Goal: Task Accomplishment & Management: Manage account settings

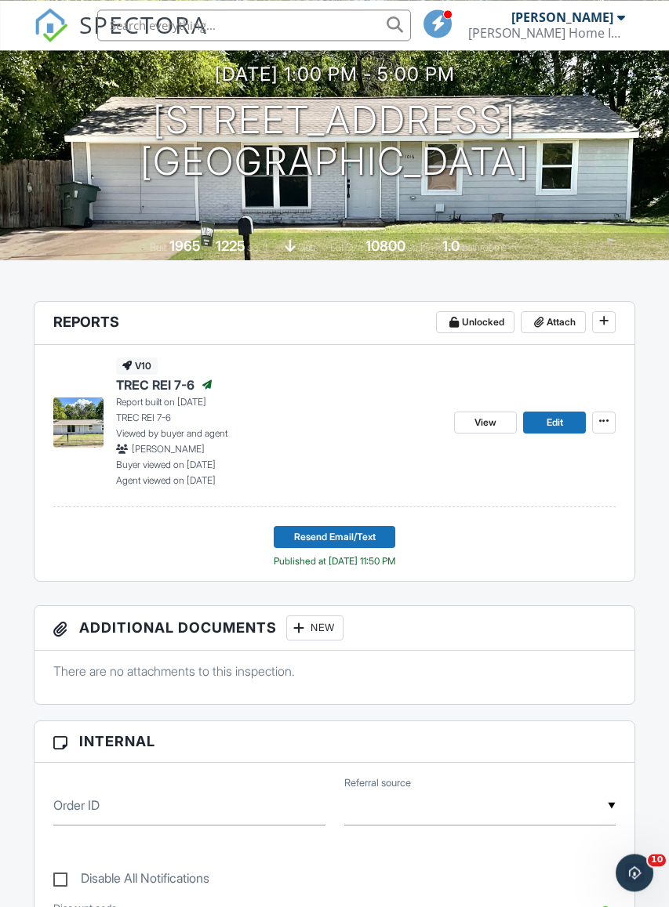
scroll to position [191, 0]
click at [554, 427] on span "Edit" at bounding box center [554, 423] width 16 height 16
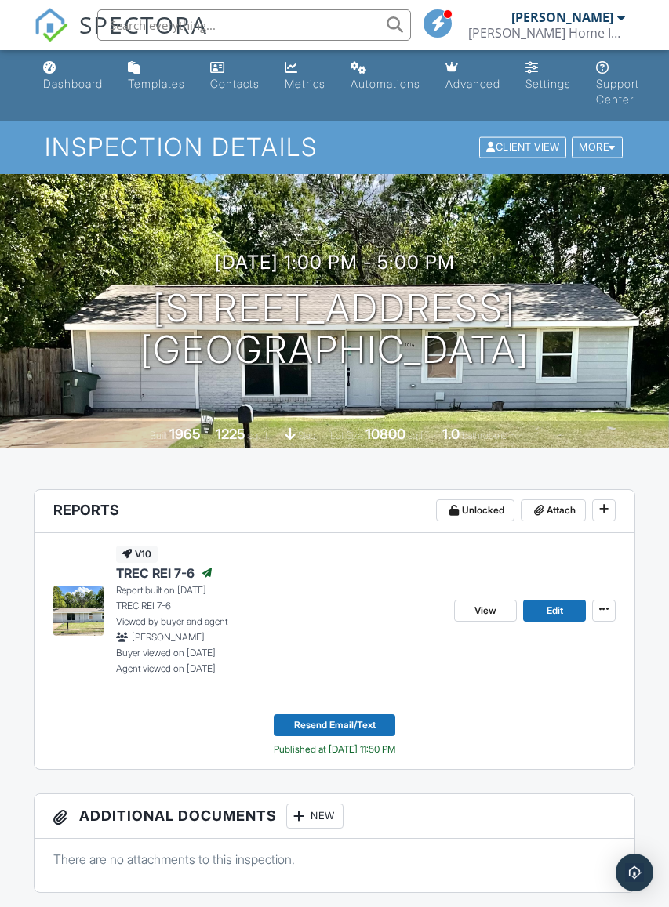
click at [557, 615] on span "Edit" at bounding box center [554, 611] width 16 height 16
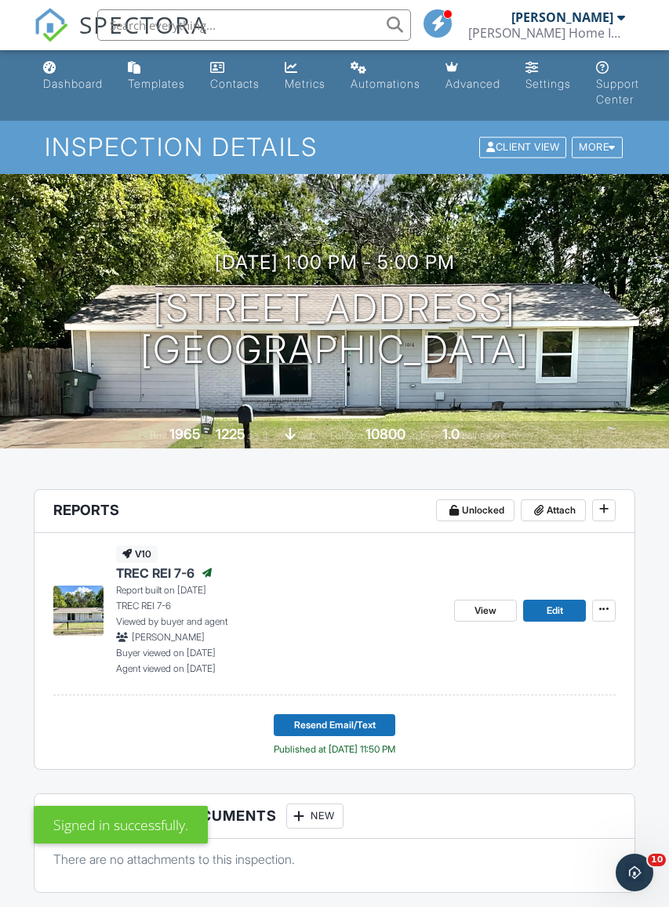
click at [603, 619] on button at bounding box center [604, 611] width 24 height 22
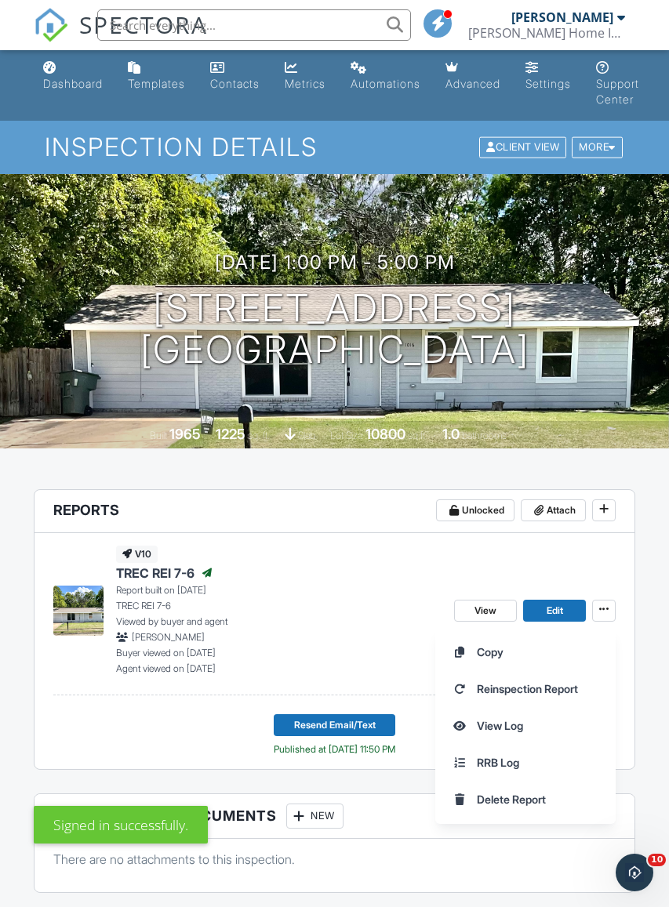
click at [630, 412] on div "[DATE] 1:00 pm - 5:00 pm [STREET_ADDRESS] [GEOGRAPHIC_DATA], TX 76541 Built 196…" at bounding box center [334, 311] width 669 height 274
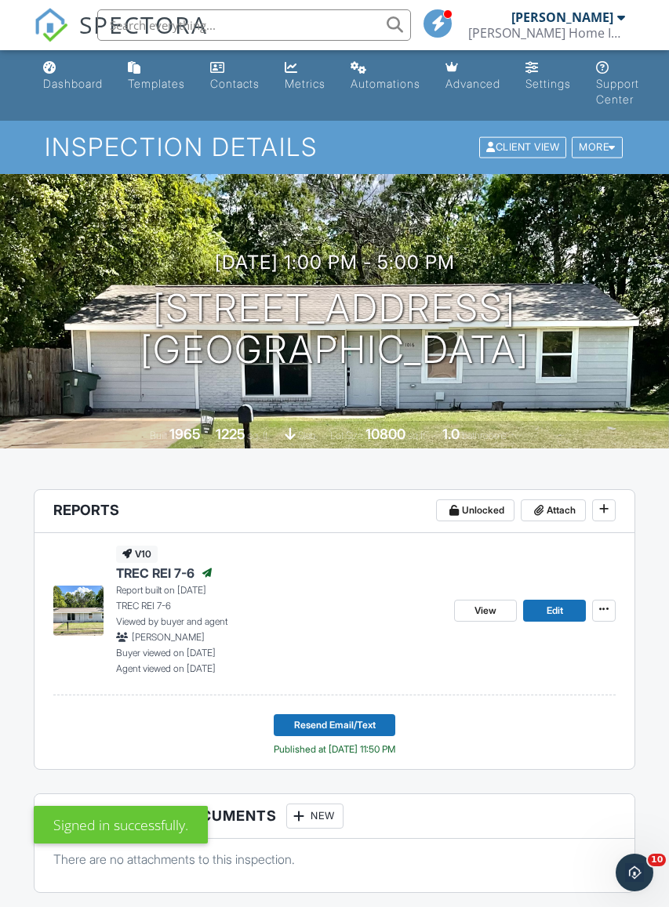
click at [597, 145] on div "More" at bounding box center [597, 147] width 51 height 21
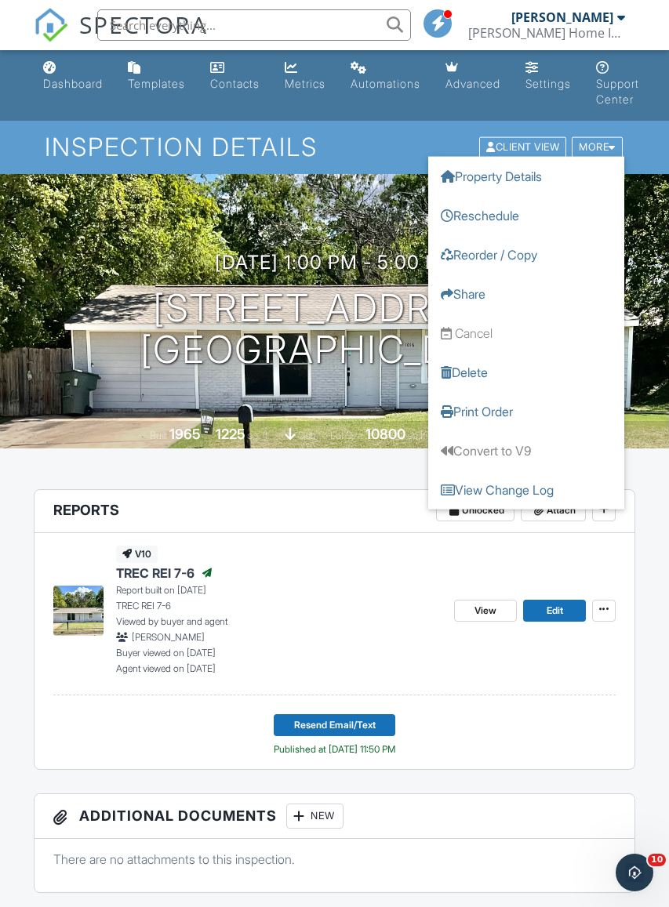
click at [357, 430] on span "Lot Size" at bounding box center [346, 436] width 33 height 12
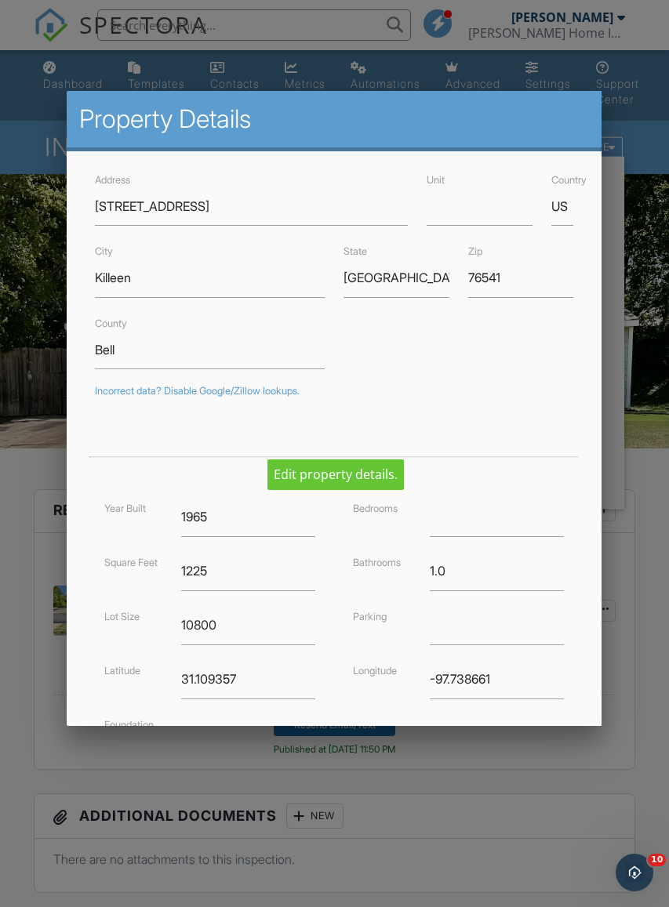
click at [636, 616] on div at bounding box center [334, 489] width 669 height 1134
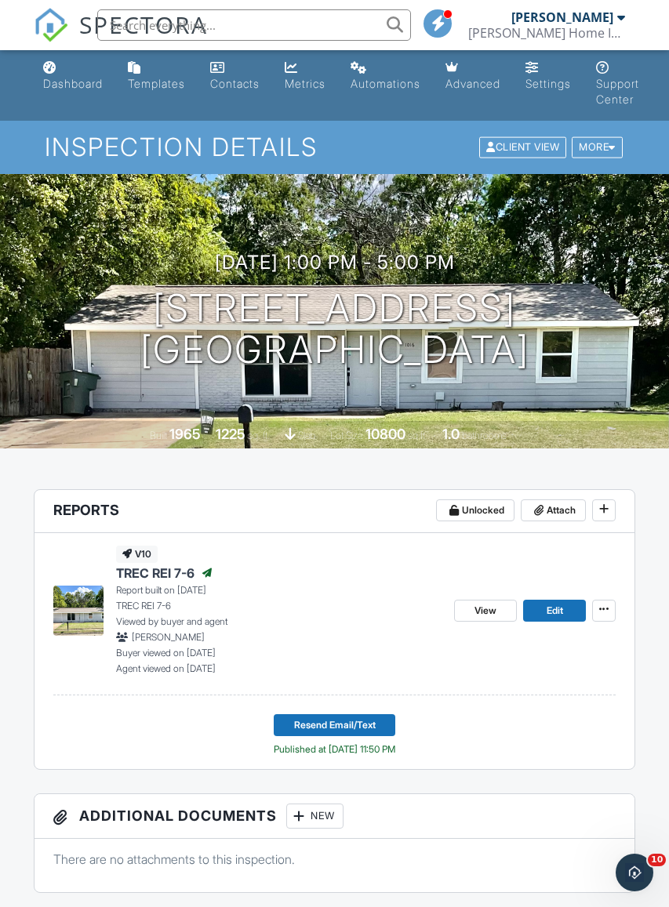
click at [488, 612] on span "View" at bounding box center [485, 611] width 22 height 16
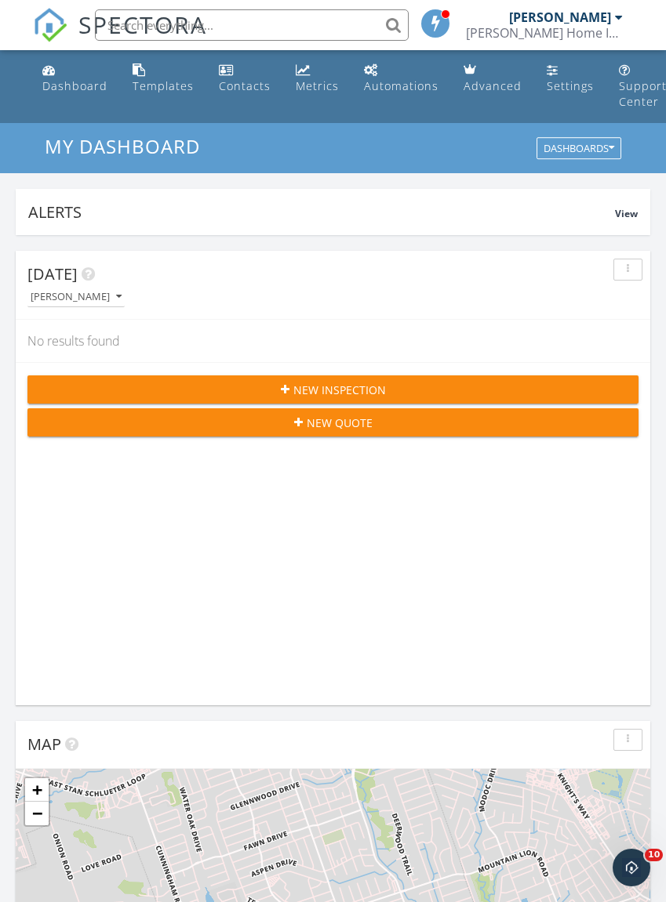
scroll to position [274, 0]
